Goal: Task Accomplishment & Management: Manage account settings

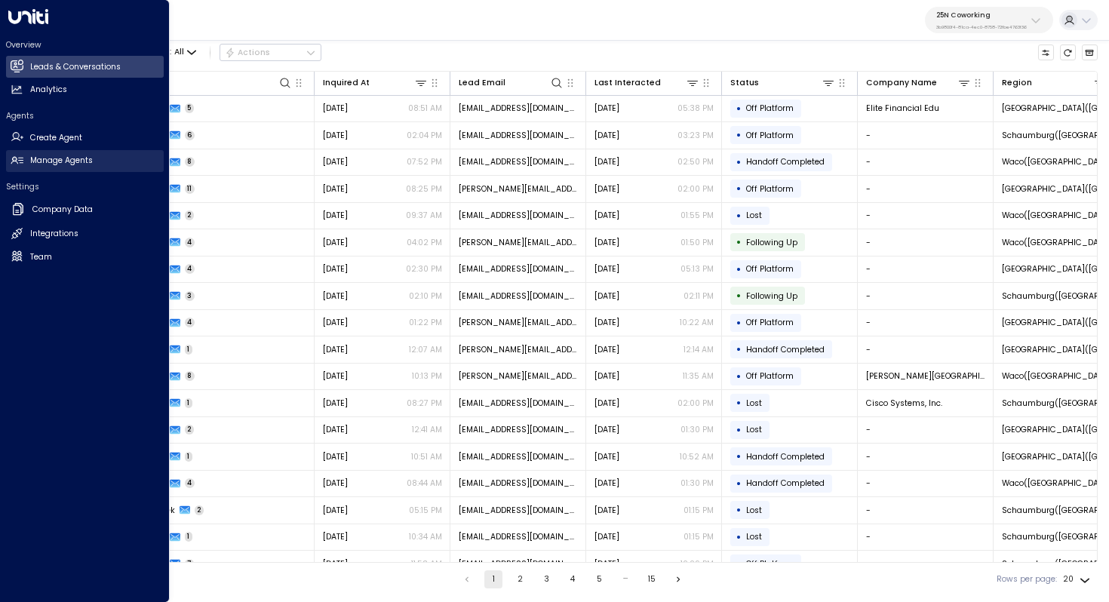
click at [54, 161] on h2 "Manage Agents" at bounding box center [61, 161] width 63 height 12
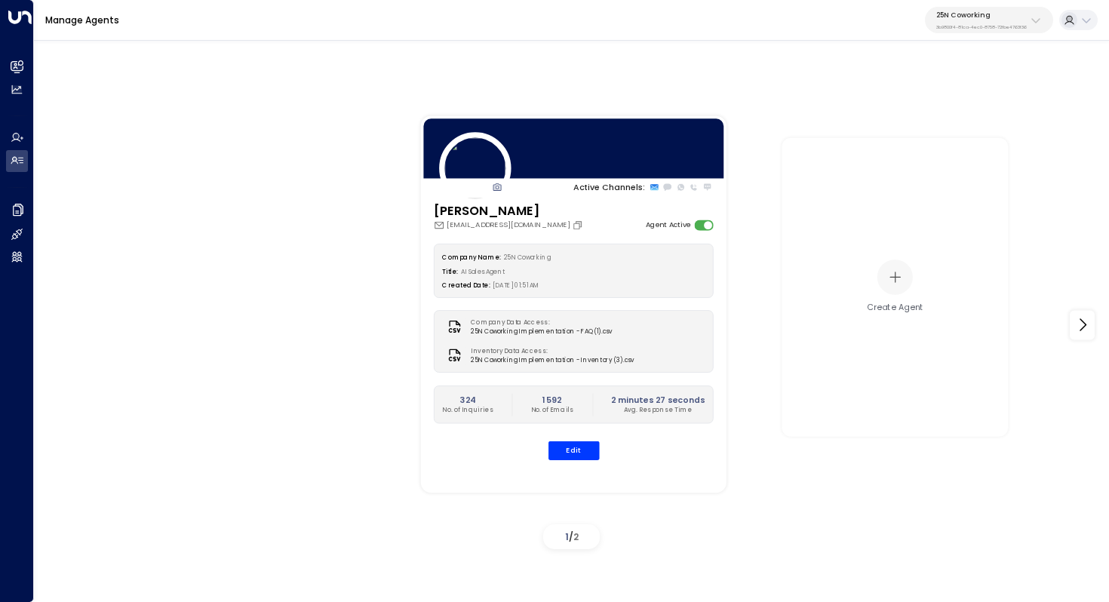
click at [999, 13] on p "25N Coworking" at bounding box center [981, 15] width 91 height 9
type input "******"
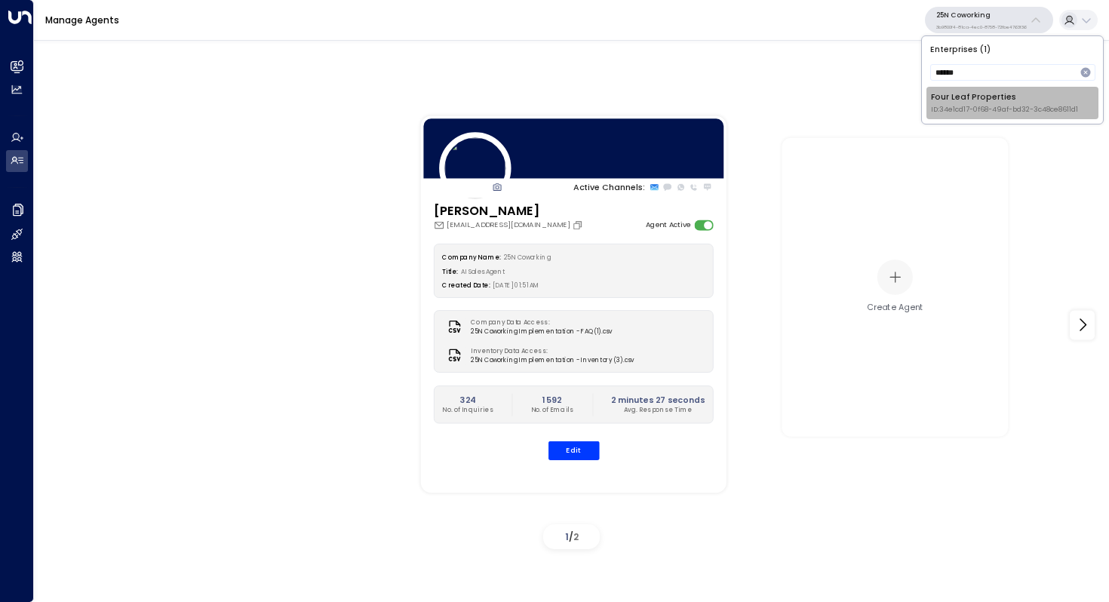
click at [1005, 94] on div "Four Leaf Properties ID: 34e1cd17-0f68-49af-bd32-3c48ce8611d1" at bounding box center [1004, 102] width 147 height 23
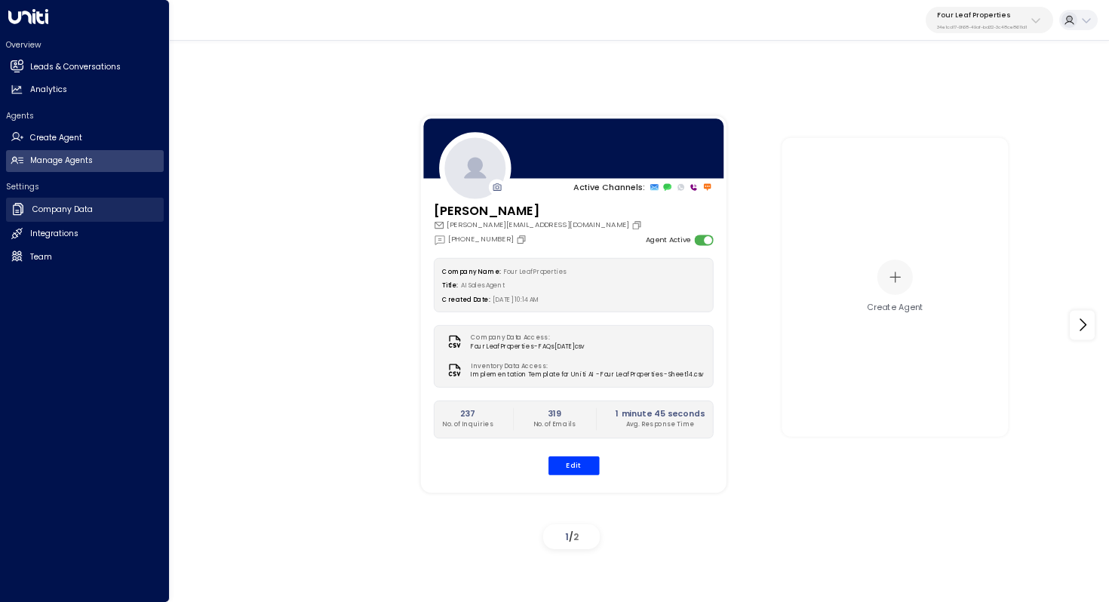
click at [78, 216] on link "Company Data Company Data" at bounding box center [85, 210] width 158 height 24
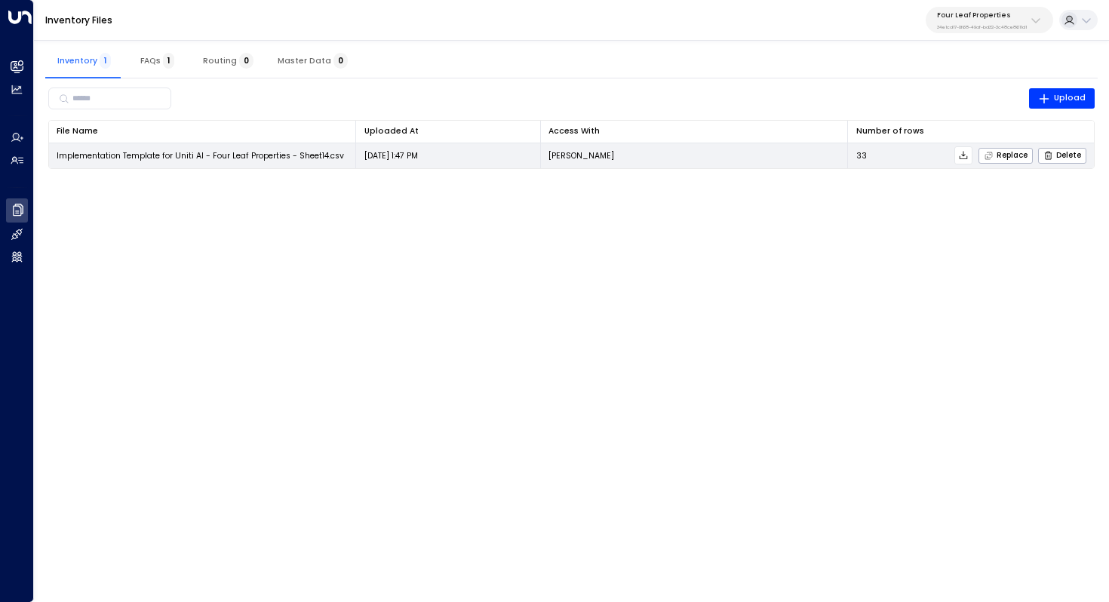
click at [967, 154] on icon at bounding box center [963, 155] width 11 height 11
